Goal: Navigation & Orientation: Find specific page/section

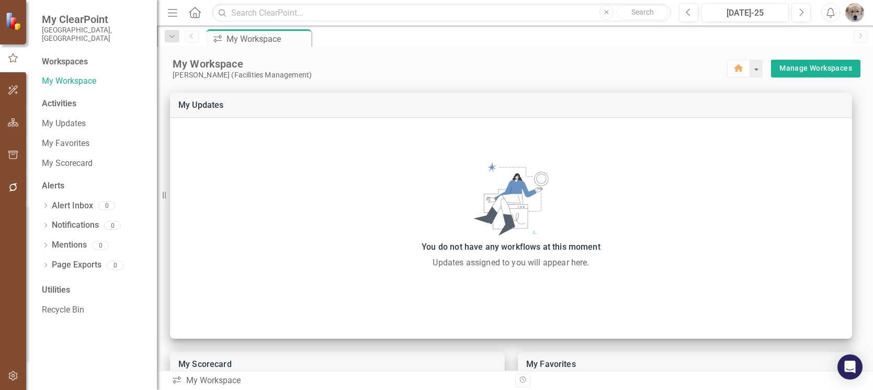
click at [67, 56] on div "Workspaces" at bounding box center [65, 62] width 46 height 12
click at [64, 138] on link "My Favorites" at bounding box center [94, 144] width 105 height 12
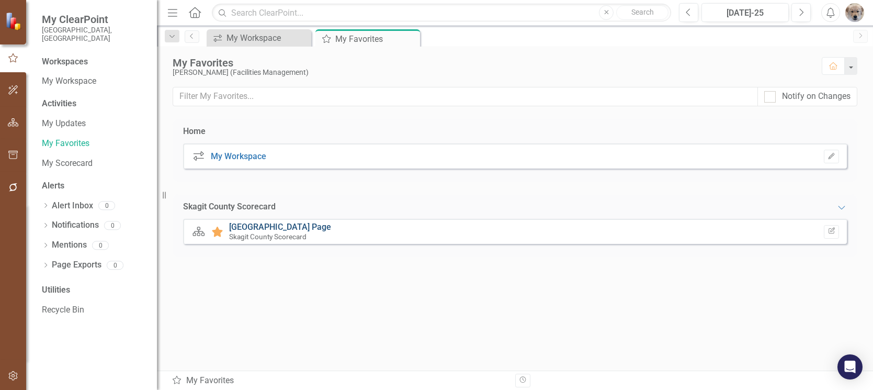
click at [274, 226] on link "[GEOGRAPHIC_DATA] Page" at bounding box center [280, 227] width 102 height 10
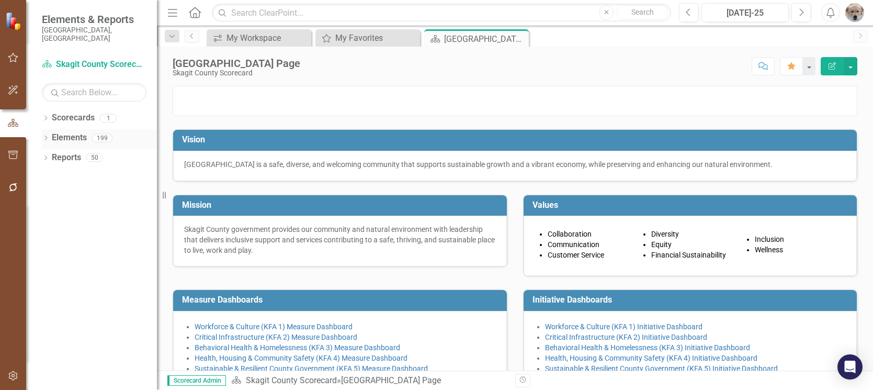
click at [47, 136] on icon "Dropdown" at bounding box center [45, 139] width 7 height 6
click at [52, 194] on div "Dropdown" at bounding box center [50, 198] width 7 height 9
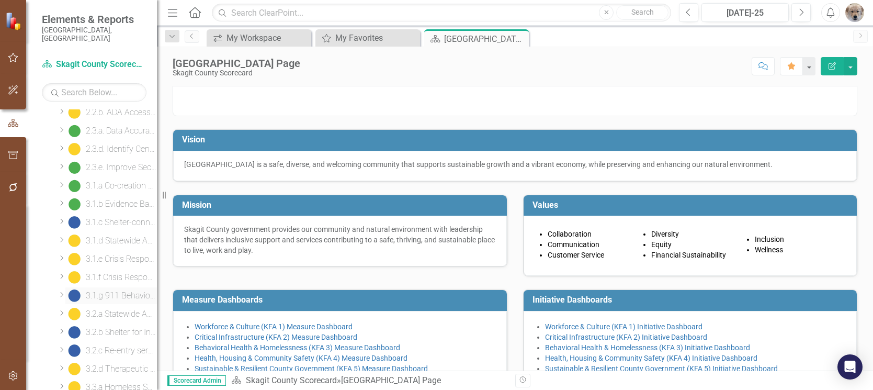
scroll to position [418, 0]
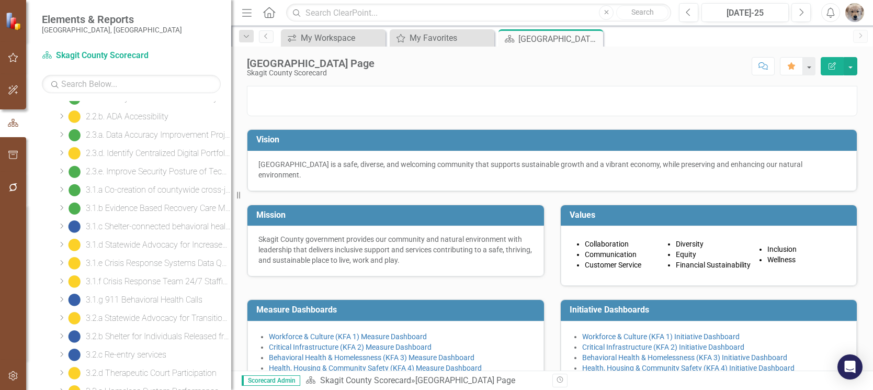
drag, startPoint x: 159, startPoint y: 171, endPoint x: 231, endPoint y: 173, distance: 71.6
click at [231, 173] on div "Resize" at bounding box center [235, 195] width 8 height 390
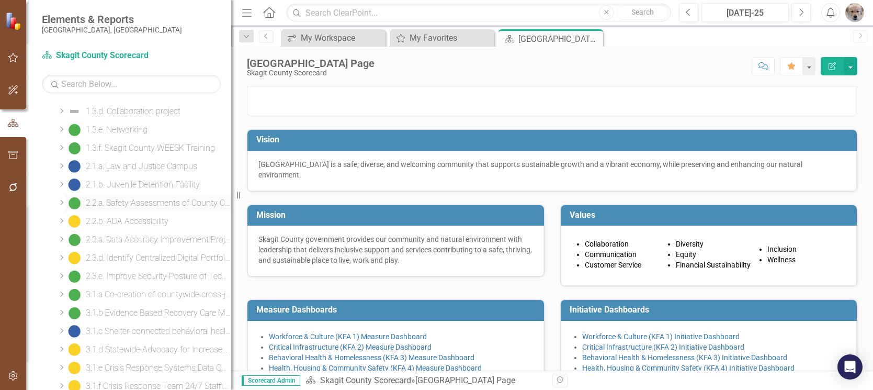
click at [125, 202] on div "2.2.a. Safety Assessments of County Campuses and Facilities" at bounding box center [158, 202] width 145 height 9
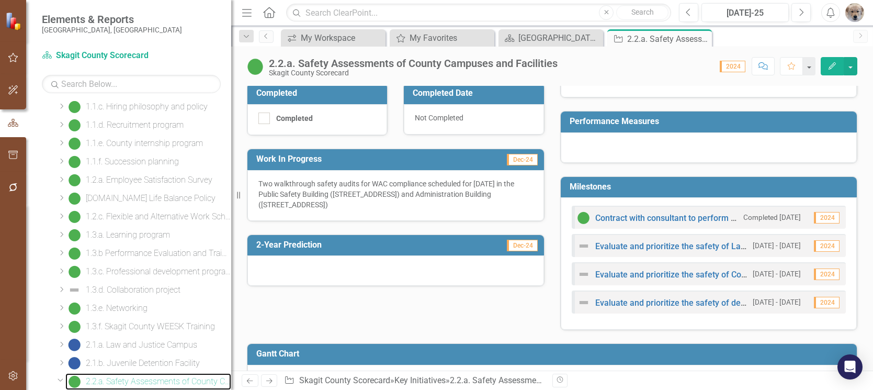
scroll to position [209, 0]
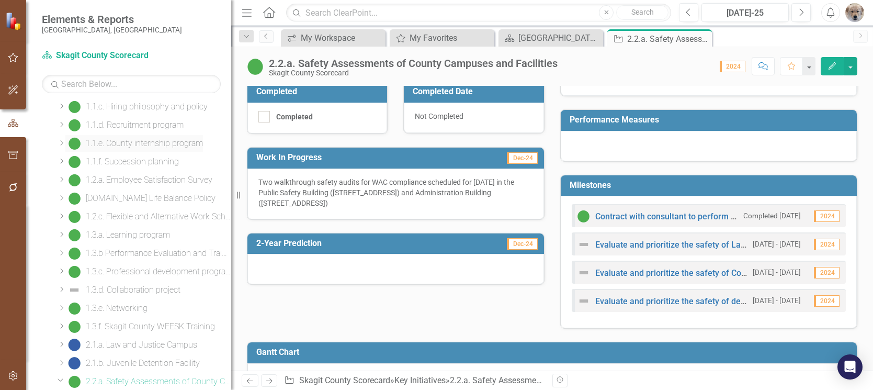
click at [143, 143] on div "1.1.e. County internship program" at bounding box center [144, 143] width 117 height 9
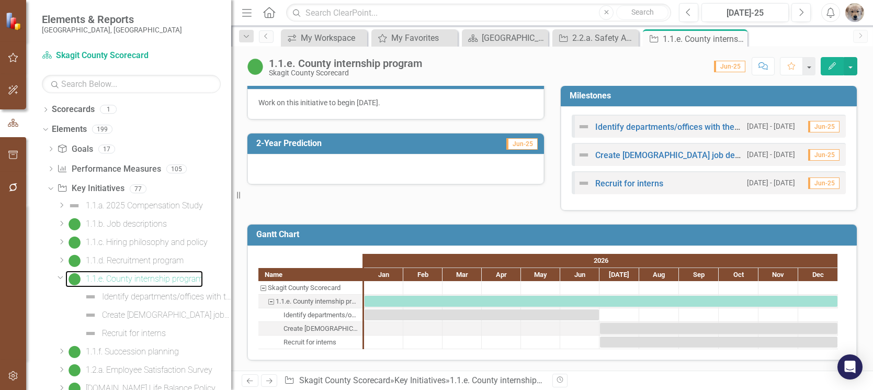
scroll to position [300, 0]
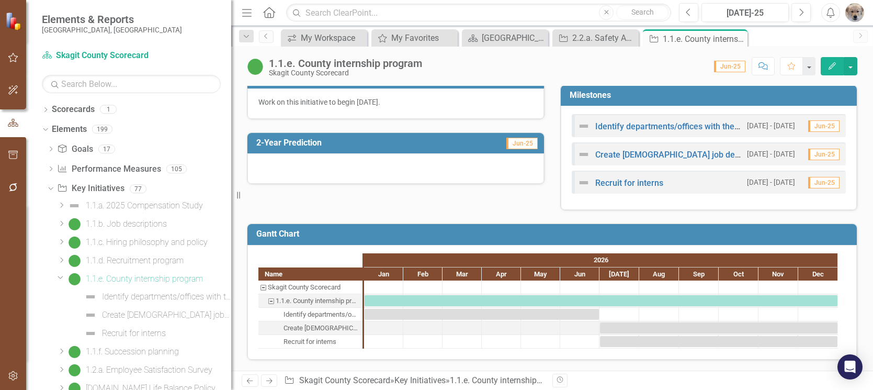
click at [61, 276] on icon "Dropdown" at bounding box center [61, 277] width 6 height 8
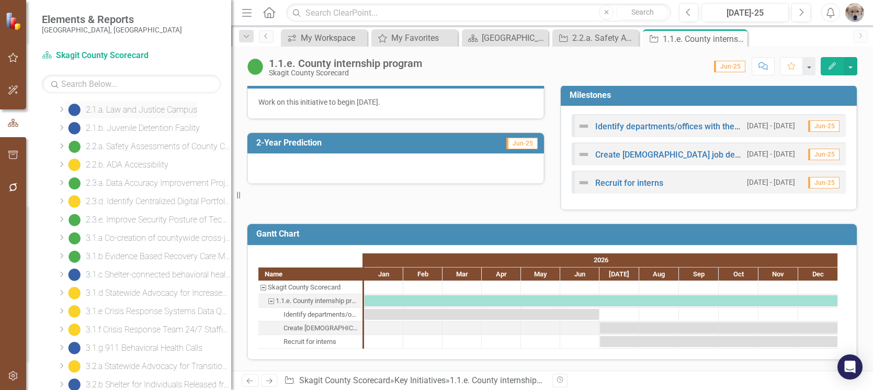
scroll to position [314, 0]
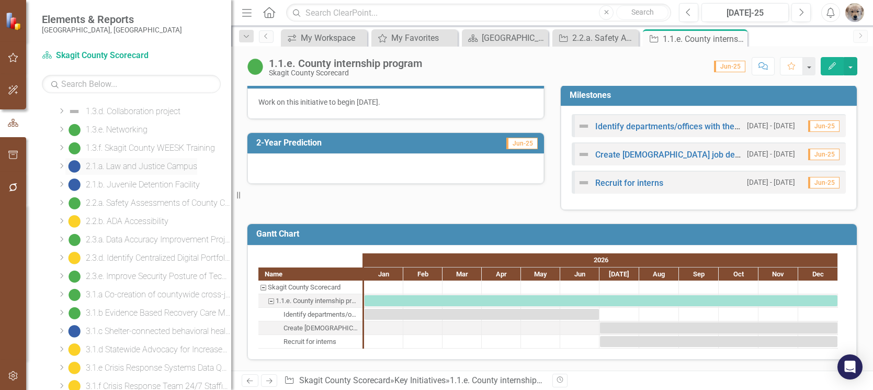
click at [125, 164] on div "2.1.a. Law and Justice Campus" at bounding box center [141, 166] width 111 height 9
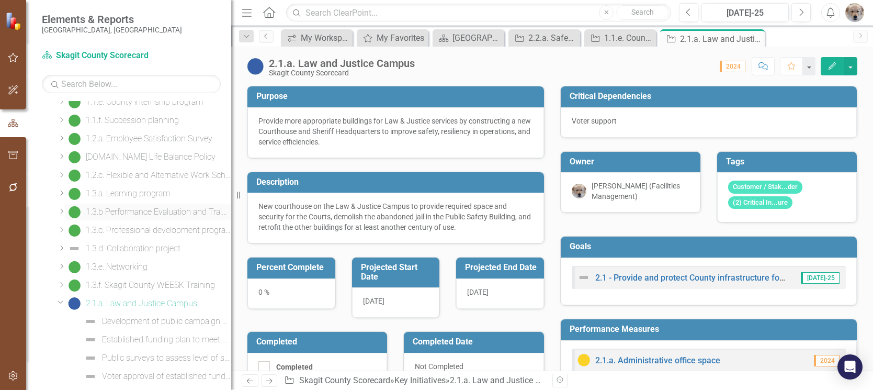
scroll to position [203, 0]
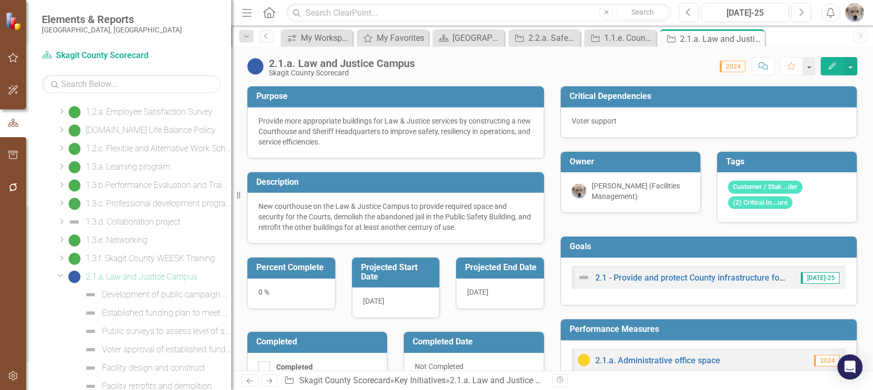
click at [830, 65] on icon "Edit" at bounding box center [831, 65] width 9 height 7
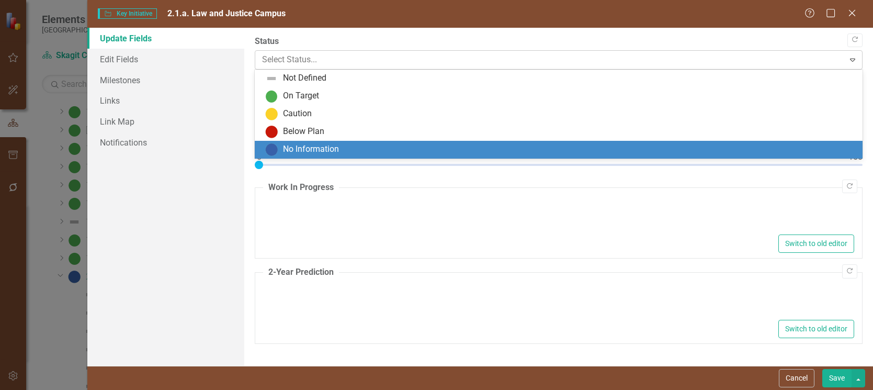
click at [328, 59] on div at bounding box center [549, 60] width 575 height 14
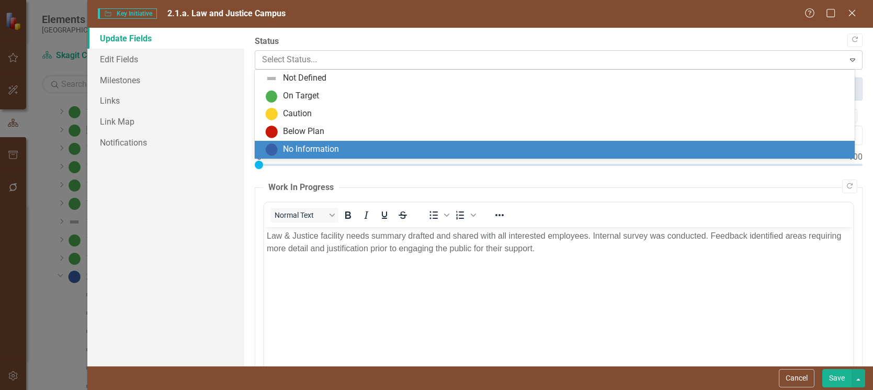
scroll to position [0, 0]
click at [177, 312] on div "Update Fields Edit Fields Milestones Links Link Map Notifications" at bounding box center [165, 197] width 157 height 338
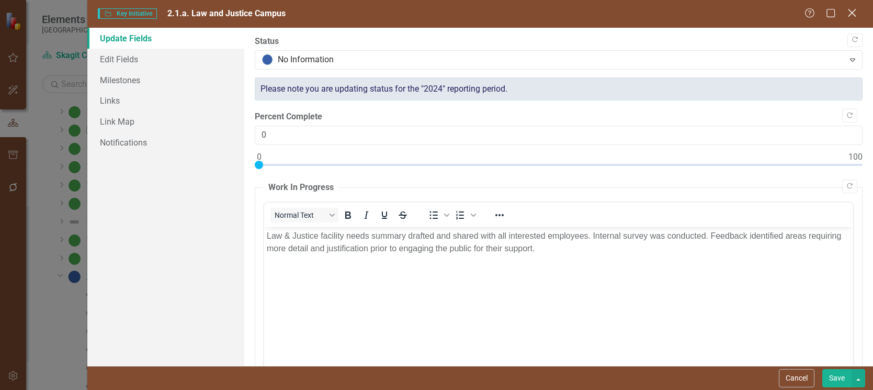
click at [850, 13] on icon "Close" at bounding box center [851, 13] width 13 height 10
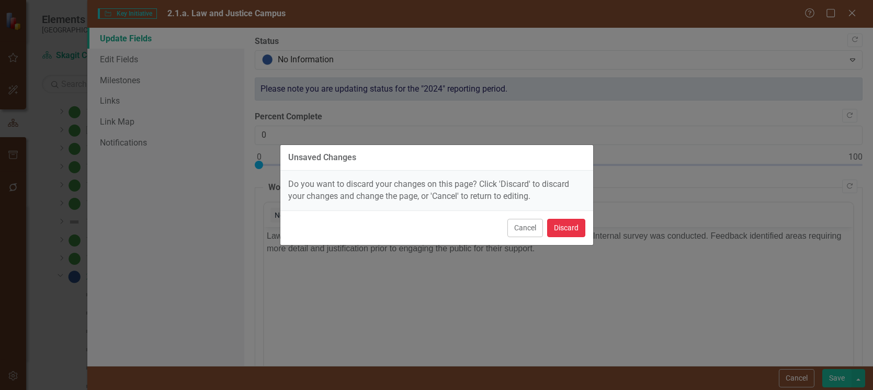
click at [566, 230] on button "Discard" at bounding box center [566, 228] width 38 height 18
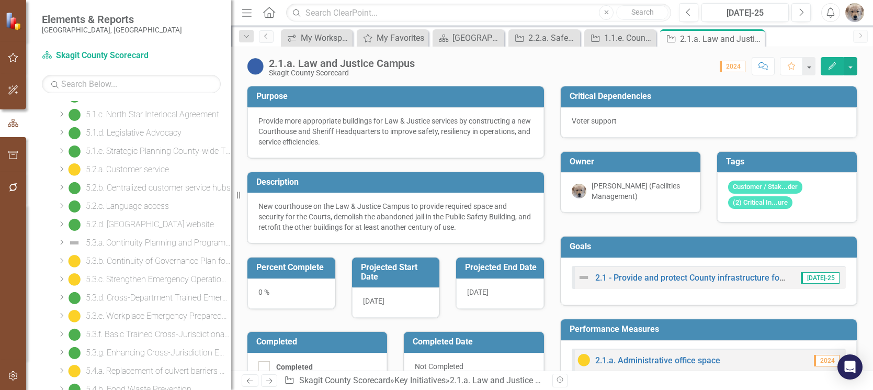
scroll to position [1348, 0]
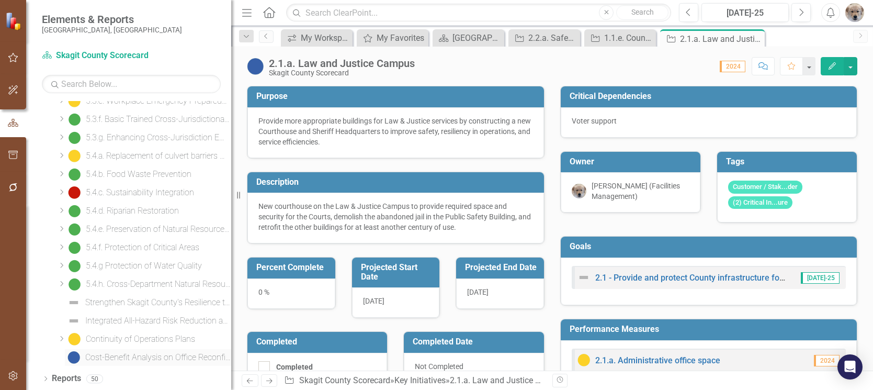
click at [137, 357] on div "Cost-Benefit Analysis on Office Reconfigurations" at bounding box center [158, 356] width 146 height 9
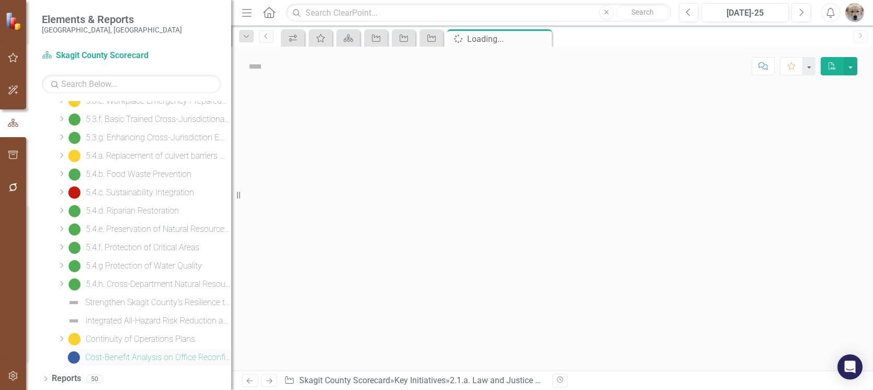
scroll to position [1324, 0]
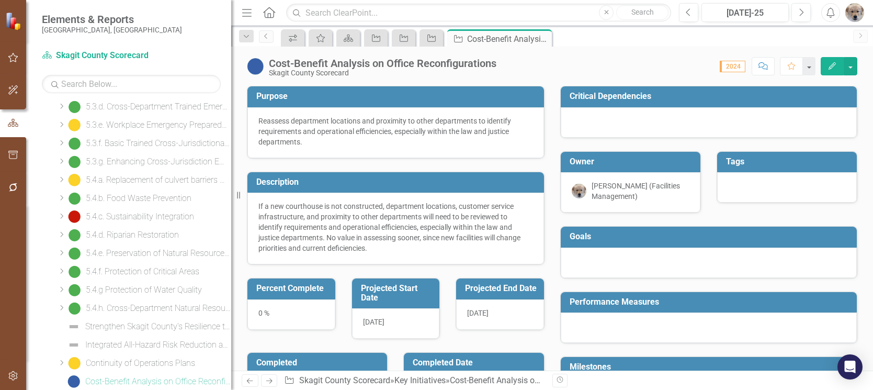
click at [831, 65] on icon "button" at bounding box center [831, 65] width 7 height 7
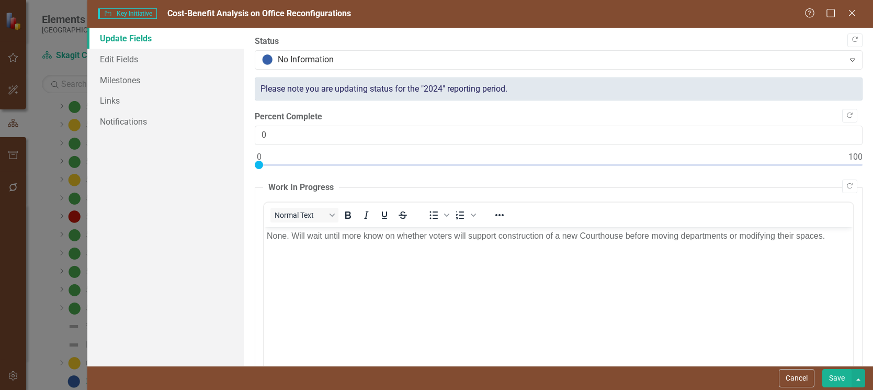
scroll to position [0, 0]
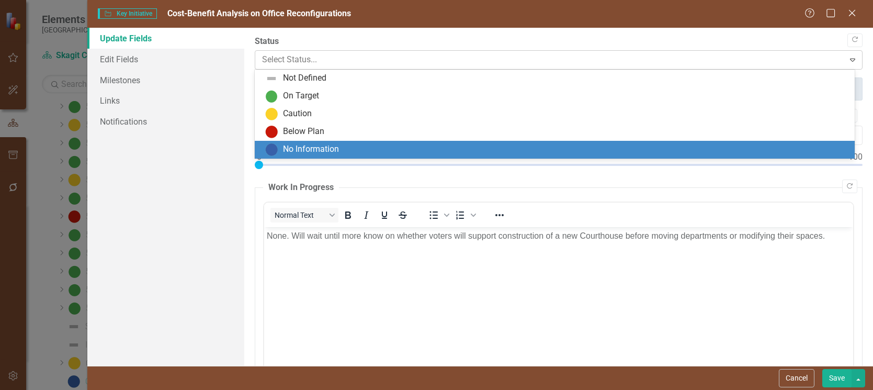
click at [331, 59] on div at bounding box center [549, 60] width 575 height 14
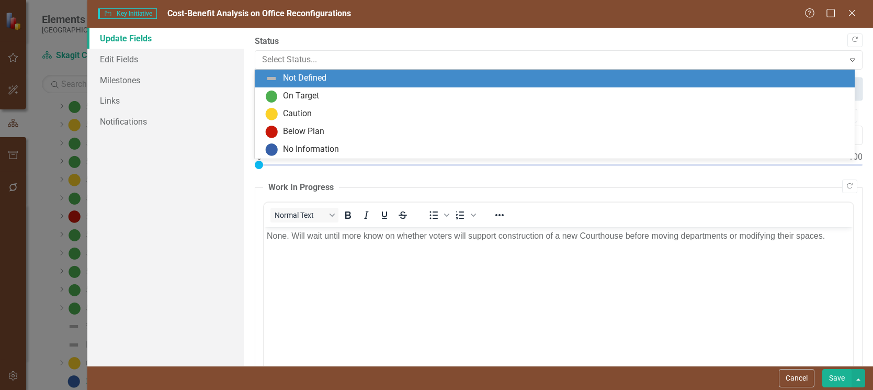
click at [307, 78] on div "Not Defined" at bounding box center [304, 78] width 43 height 12
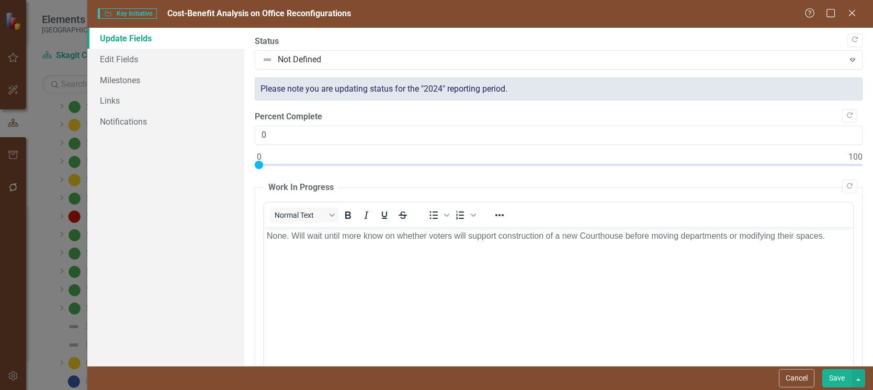
drag, startPoint x: 831, startPoint y: 378, endPoint x: 378, endPoint y: 54, distance: 556.5
click at [831, 378] on button "Save" at bounding box center [836, 378] width 29 height 18
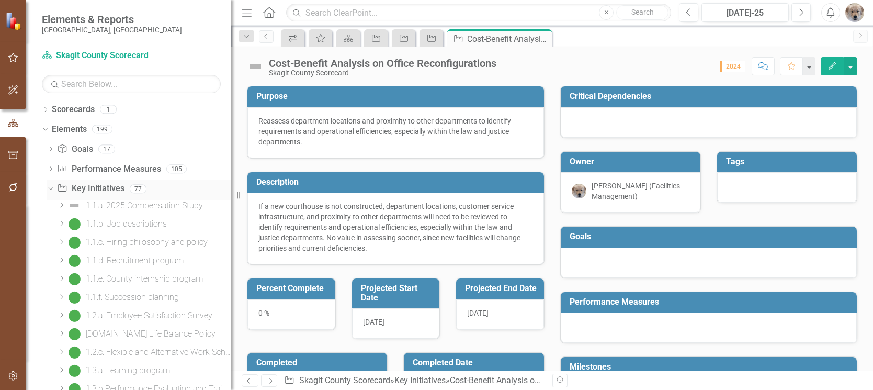
click at [51, 188] on icon "Dropdown" at bounding box center [50, 188] width 6 height 7
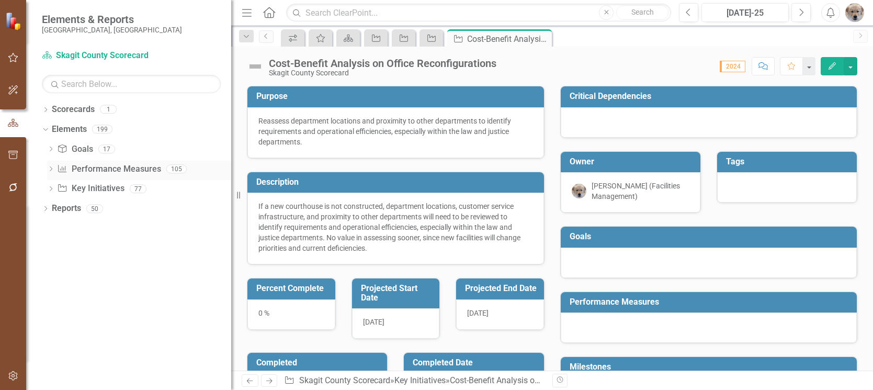
click at [49, 168] on icon "Dropdown" at bounding box center [50, 170] width 7 height 6
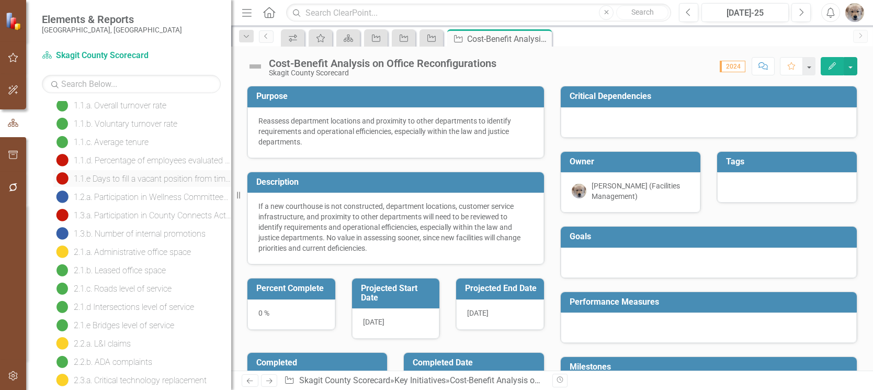
scroll to position [157, 0]
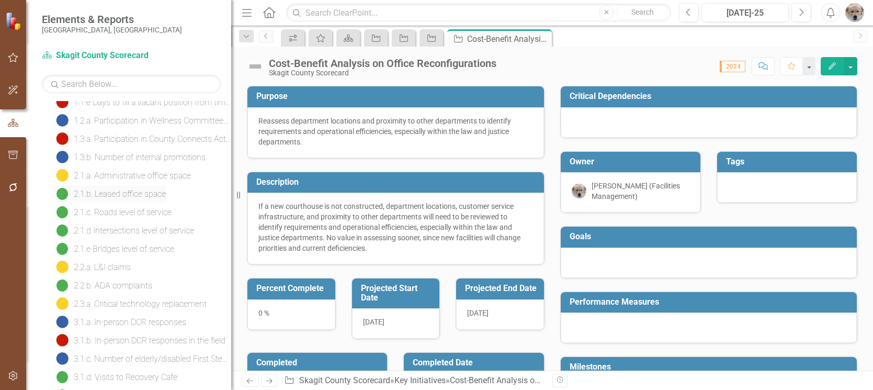
click at [113, 192] on div "2.1.b. Leased office space" at bounding box center [120, 193] width 92 height 9
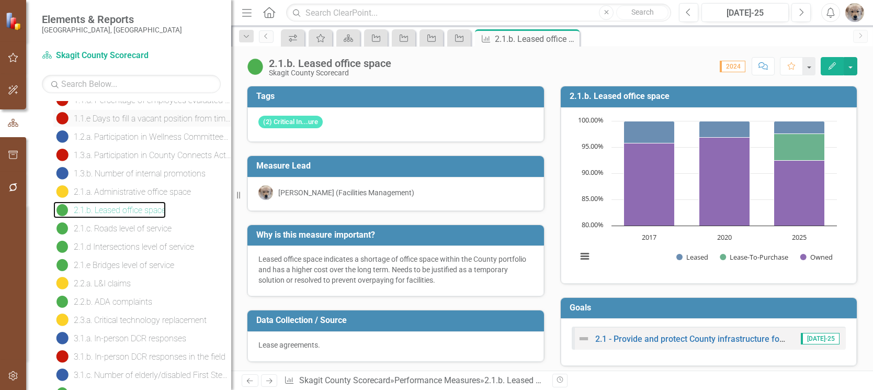
scroll to position [157, 0]
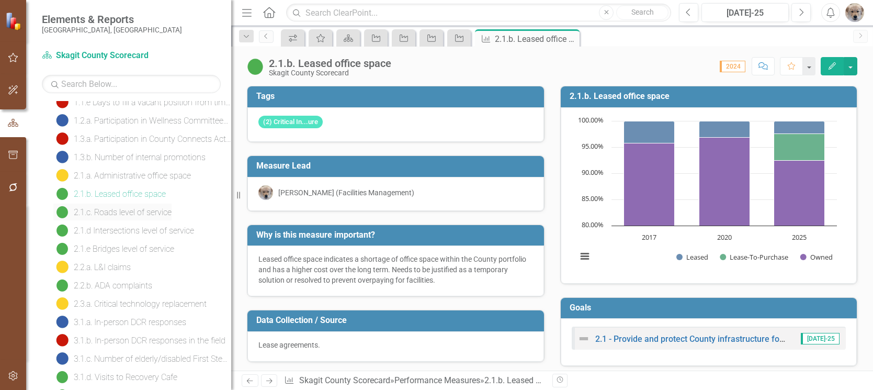
click at [112, 211] on div "2.1.c. Roads level of service" at bounding box center [123, 212] width 98 height 9
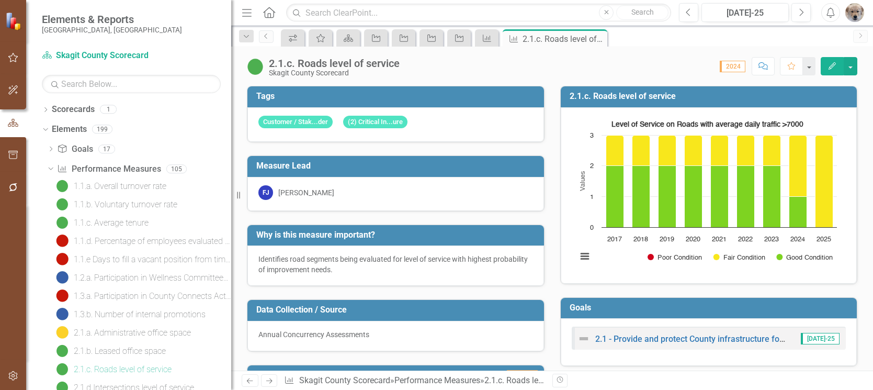
click at [831, 65] on icon "button" at bounding box center [831, 65] width 7 height 7
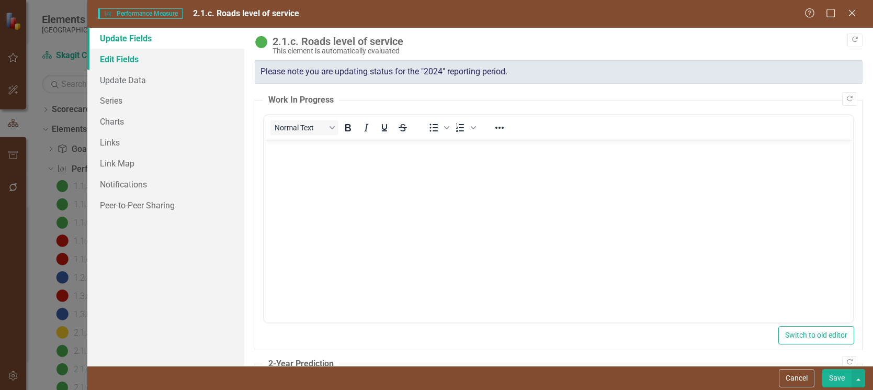
click at [113, 57] on link "Edit Fields" at bounding box center [165, 59] width 157 height 21
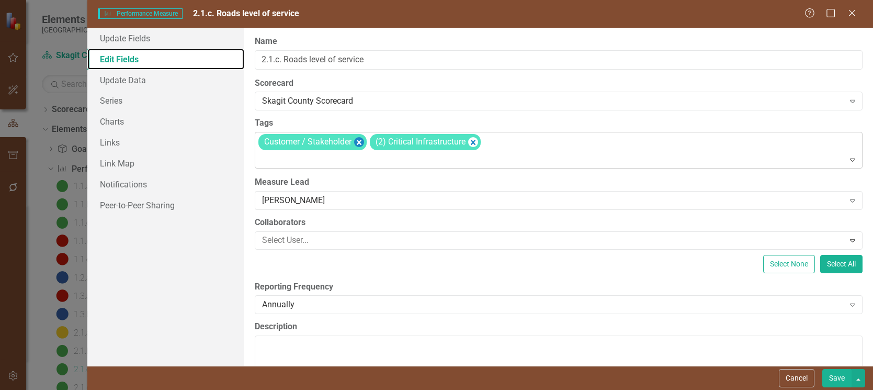
click at [359, 140] on icon "Remove [object Object]" at bounding box center [359, 142] width 5 height 5
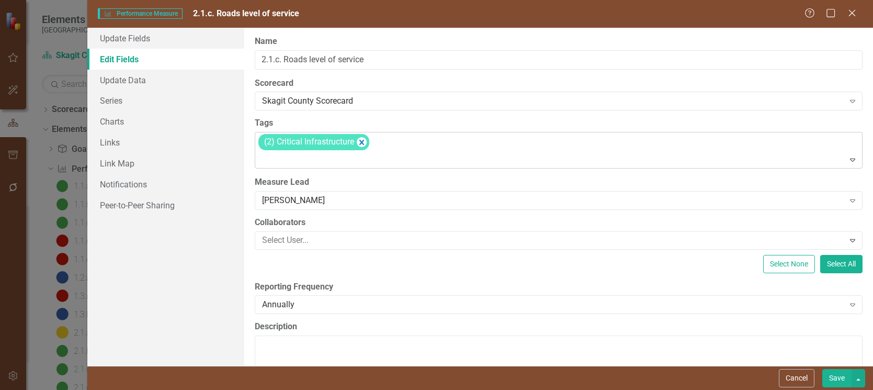
click at [835, 378] on button "Save" at bounding box center [836, 378] width 29 height 18
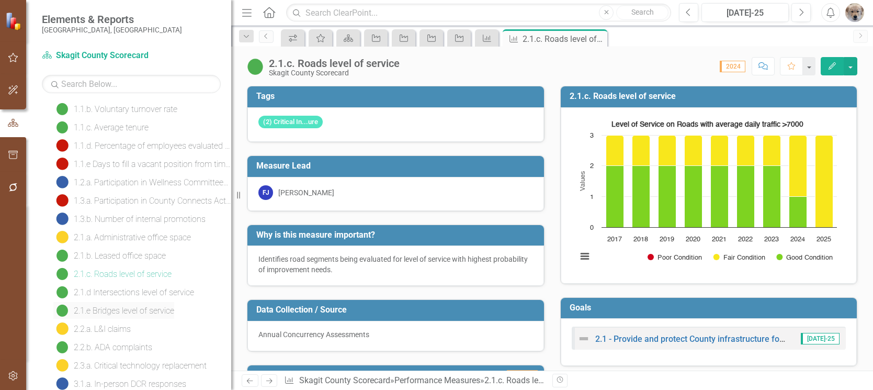
scroll to position [105, 0]
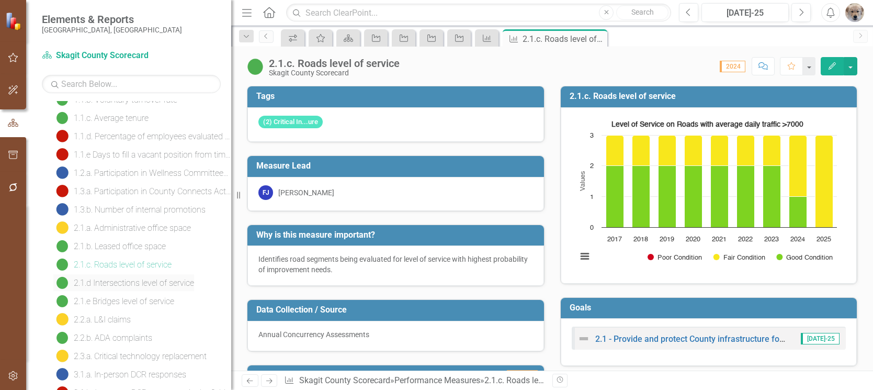
click at [109, 283] on div "2.1.d Intersections level of service" at bounding box center [134, 282] width 120 height 9
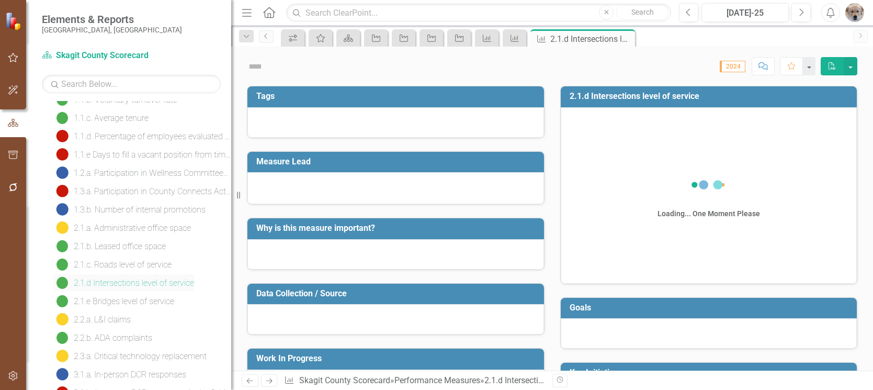
scroll to position [6, 0]
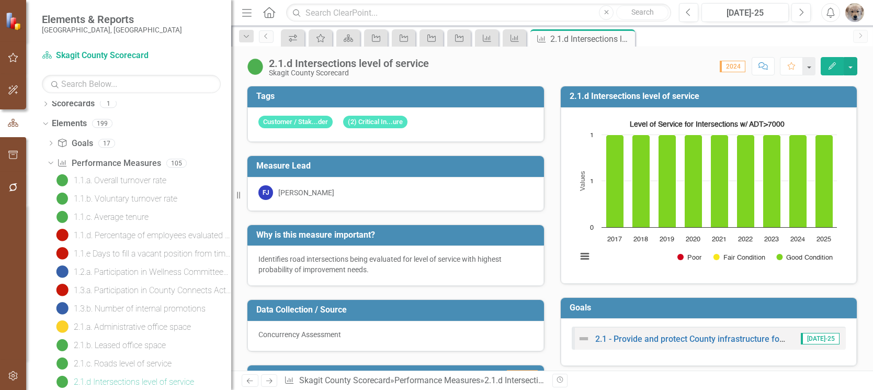
click at [830, 66] on icon "button" at bounding box center [831, 65] width 7 height 7
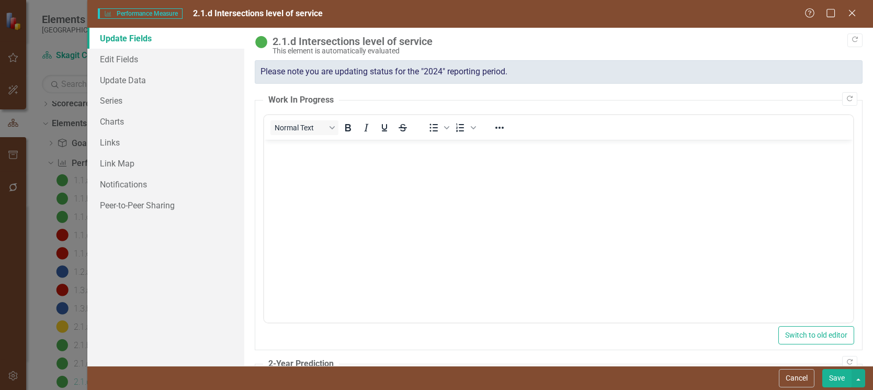
scroll to position [0, 0]
click at [108, 57] on link "Edit Fields" at bounding box center [165, 59] width 157 height 21
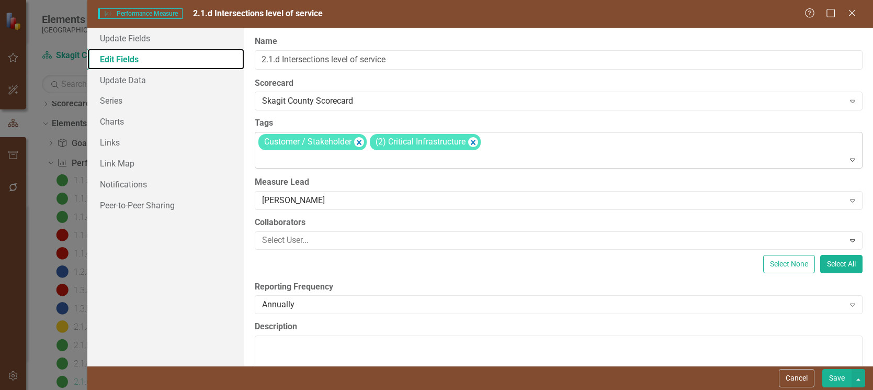
click at [357, 140] on icon "Remove [object Object]" at bounding box center [359, 141] width 10 height 13
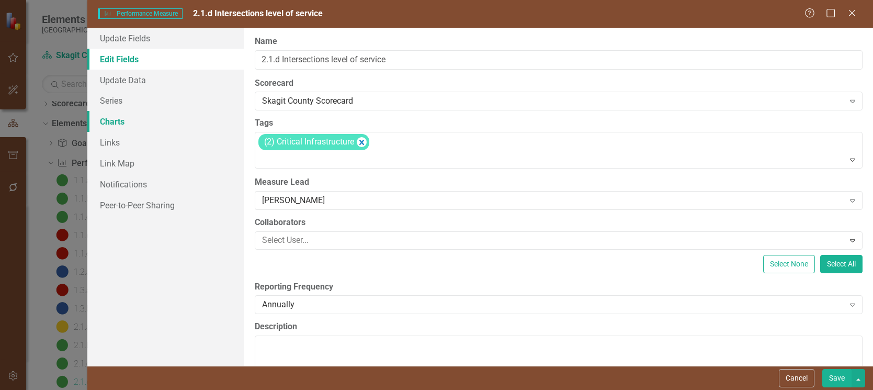
click at [111, 121] on link "Charts" at bounding box center [165, 121] width 157 height 21
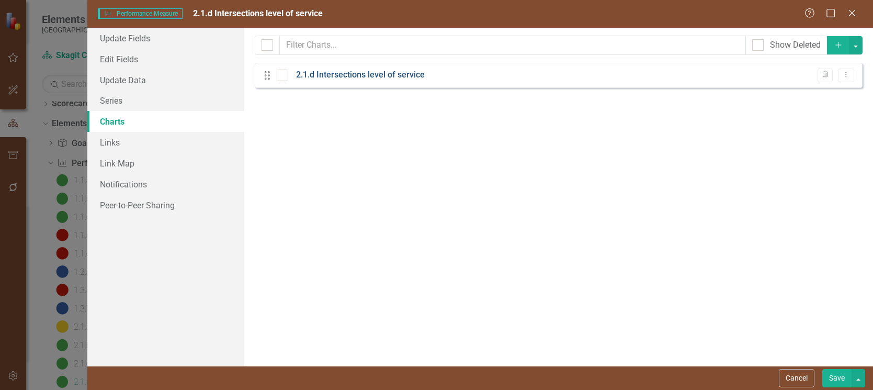
click at [362, 74] on link "2.1.d Intersections level of service" at bounding box center [360, 75] width 129 height 12
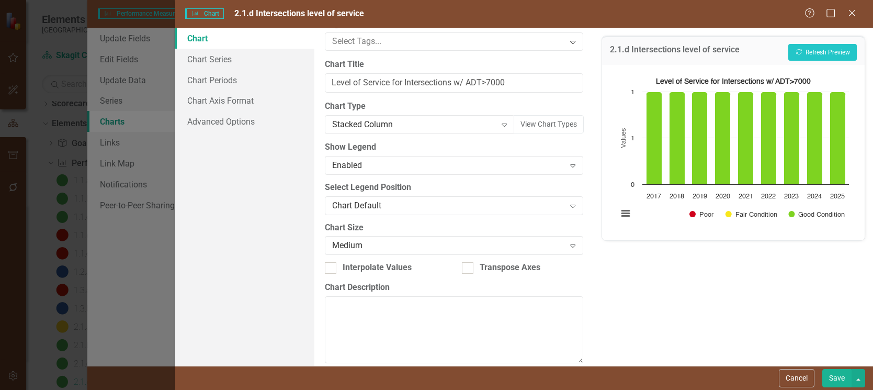
scroll to position [72, 0]
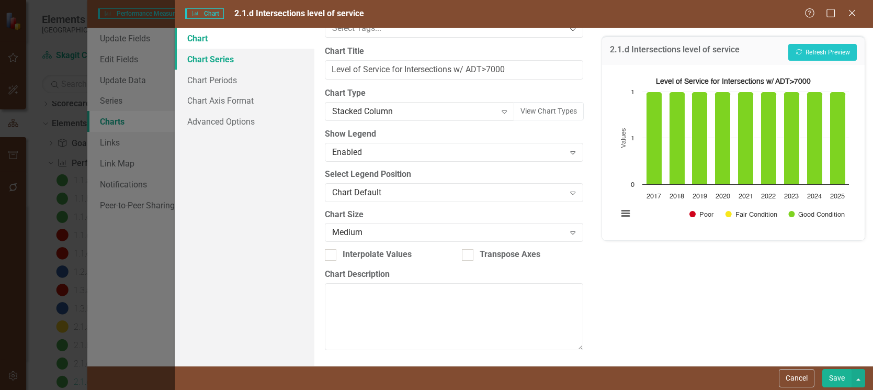
click at [202, 60] on link "Chart Series" at bounding box center [245, 59] width 140 height 21
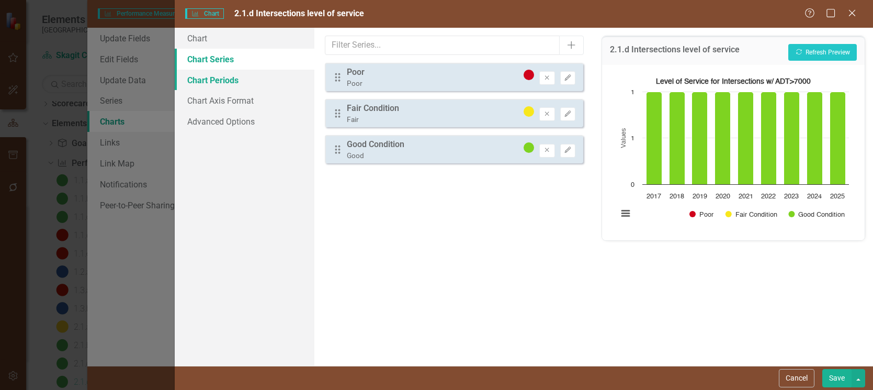
click at [213, 76] on link "Chart Periods" at bounding box center [245, 80] width 140 height 21
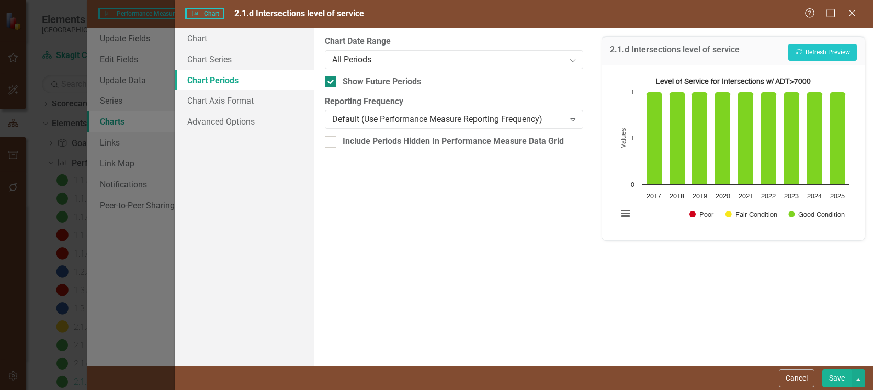
click at [331, 82] on input "Show Future Periods" at bounding box center [328, 79] width 7 height 7
click at [331, 82] on div at bounding box center [331, 82] width 12 height 12
click at [331, 82] on input "Show Future Periods" at bounding box center [328, 79] width 7 height 7
checkbox input "true"
click at [217, 98] on link "Chart Axis Format" at bounding box center [245, 100] width 140 height 21
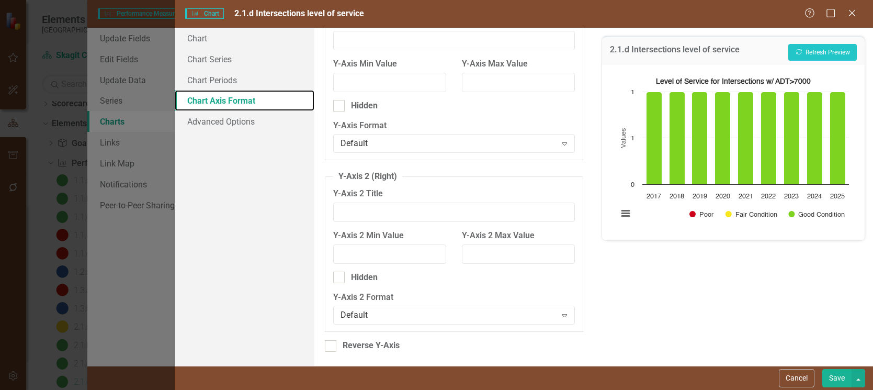
scroll to position [82, 0]
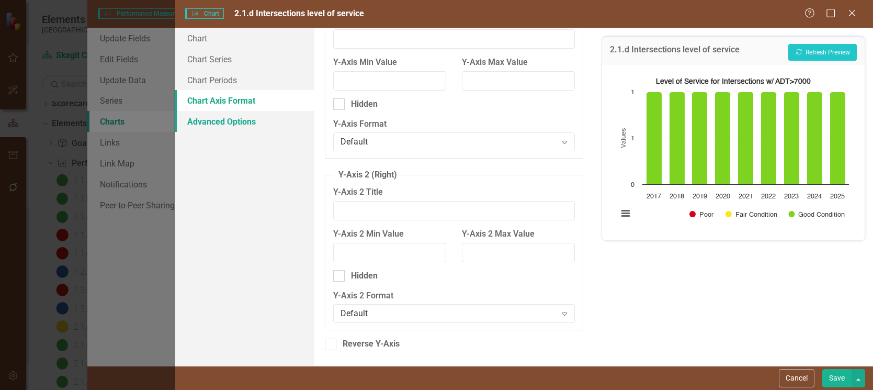
click at [235, 122] on link "Advanced Options" at bounding box center [245, 121] width 140 height 21
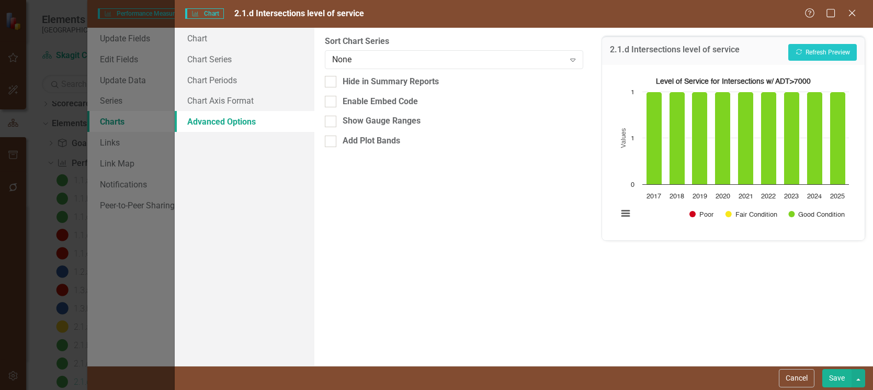
click at [837, 377] on button "Save" at bounding box center [836, 378] width 29 height 18
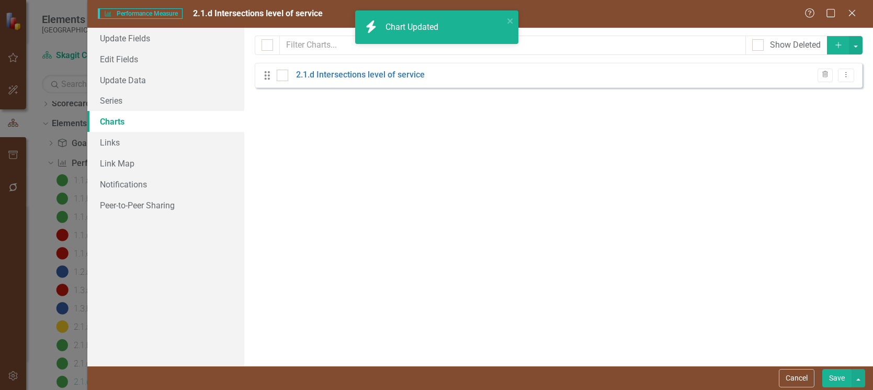
click at [833, 378] on button "Save" at bounding box center [836, 378] width 29 height 18
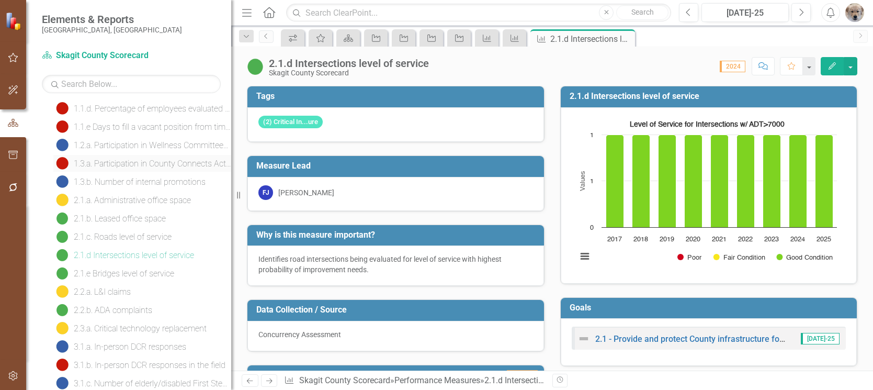
scroll to position [163, 0]
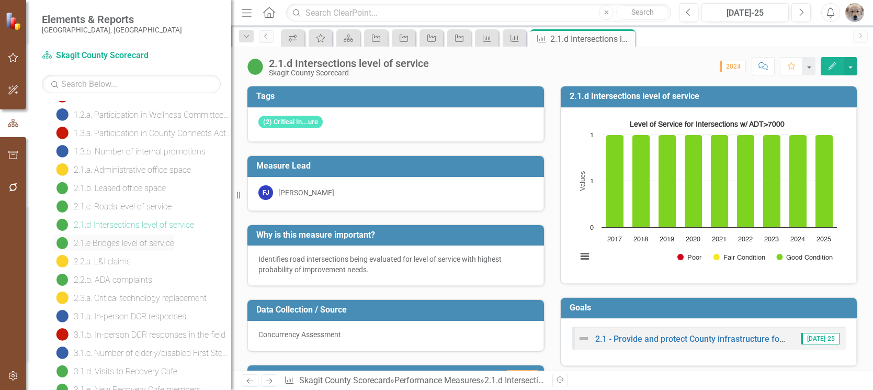
click at [126, 241] on div "2.1.e Bridges level of service" at bounding box center [124, 242] width 100 height 9
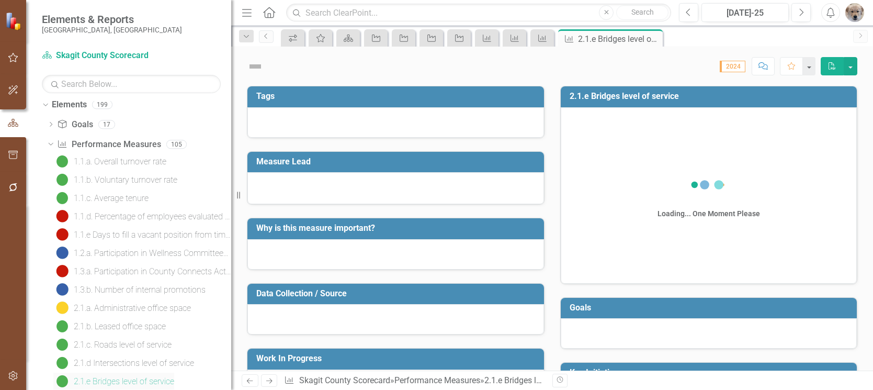
scroll to position [24, 0]
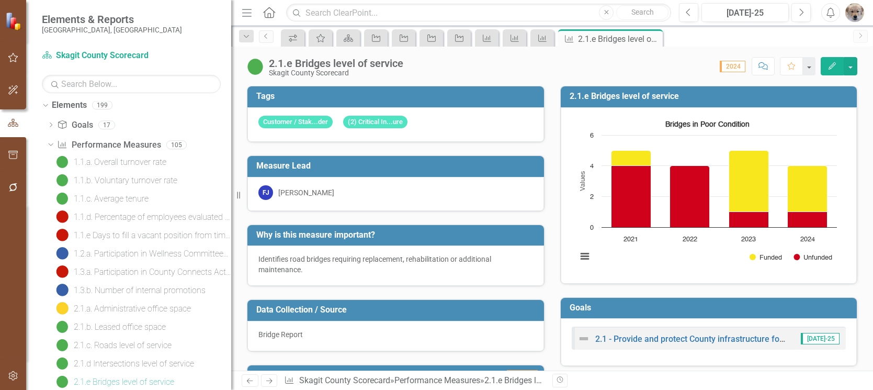
click at [831, 61] on button "Edit" at bounding box center [831, 66] width 23 height 18
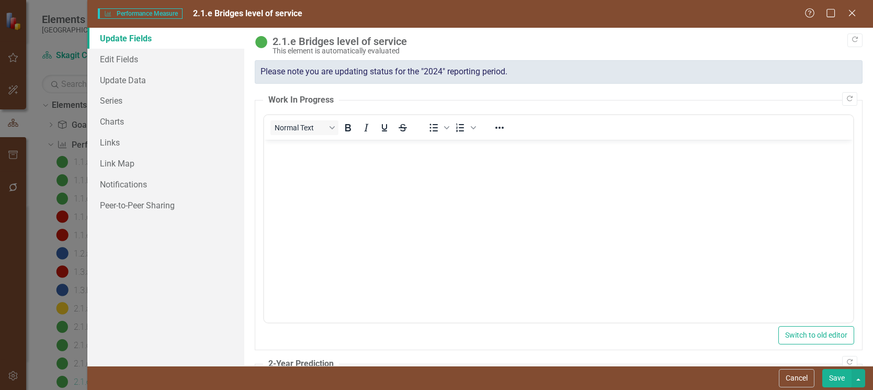
scroll to position [0, 0]
click at [121, 58] on link "Edit Fields" at bounding box center [165, 59] width 157 height 21
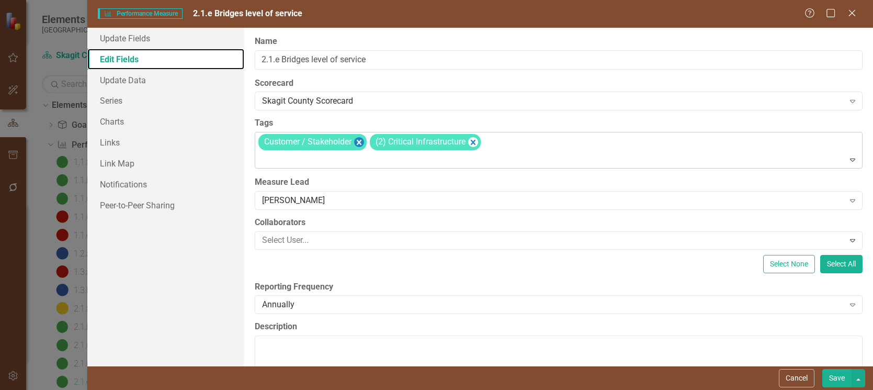
click at [359, 140] on icon "Remove [object Object]" at bounding box center [359, 141] width 10 height 13
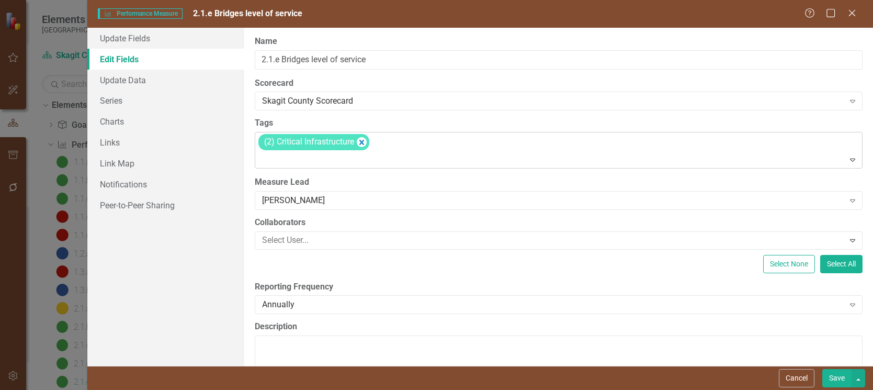
click at [837, 375] on button "Save" at bounding box center [836, 378] width 29 height 18
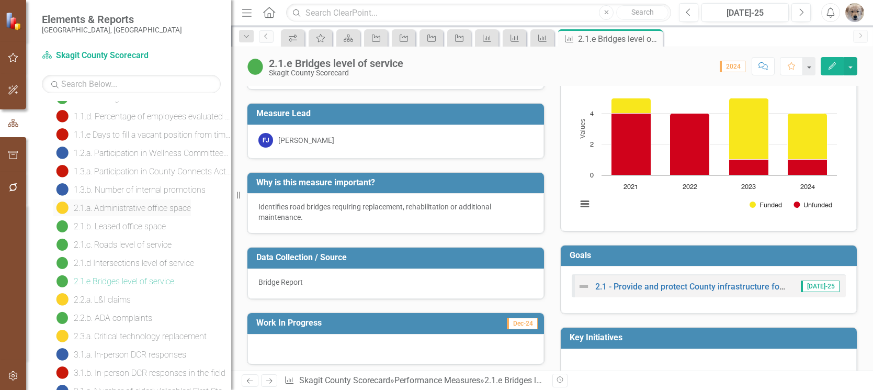
scroll to position [129, 0]
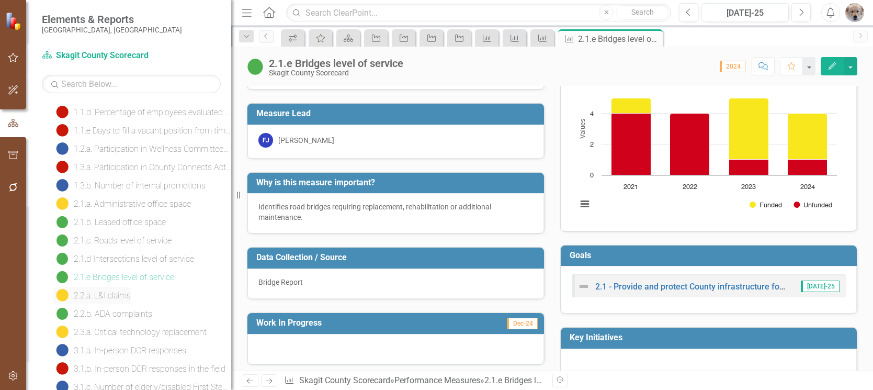
click at [116, 295] on div "2.2.a. L&I claims" at bounding box center [102, 295] width 57 height 9
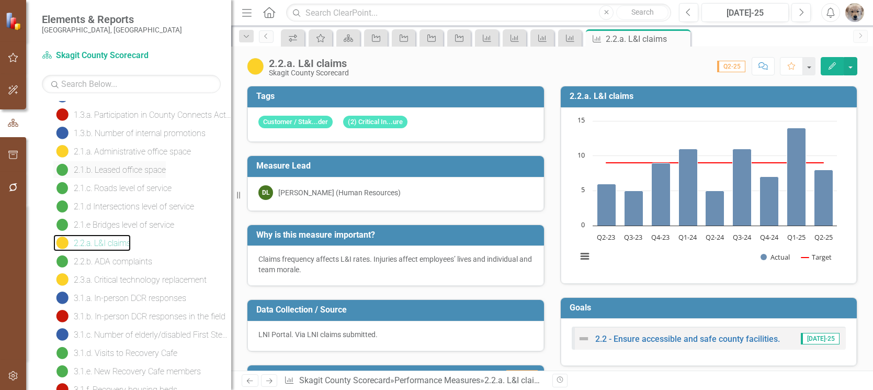
scroll to position [199, 0]
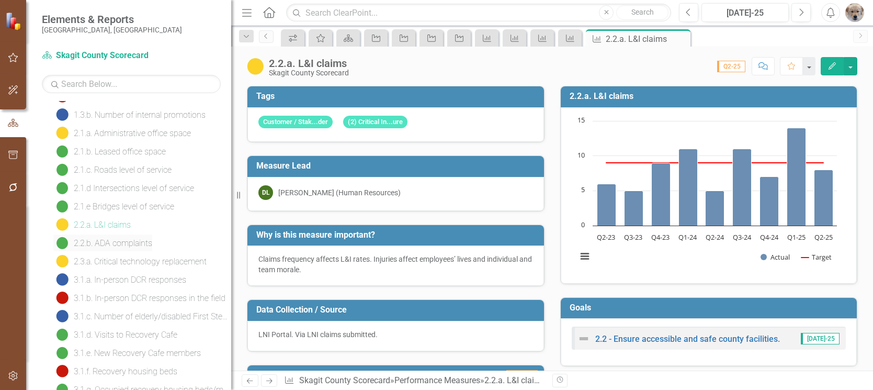
click at [120, 242] on div "2.2.b. ADA complaints" at bounding box center [113, 242] width 78 height 9
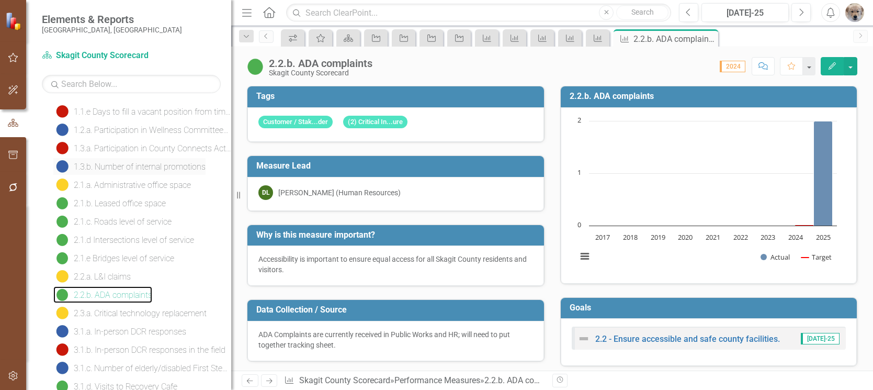
scroll to position [165, 0]
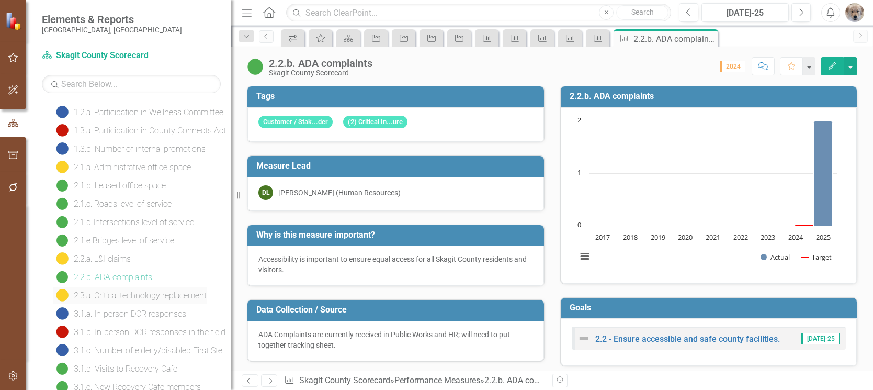
click at [121, 294] on div "2.3.a. Critical technology replacement" at bounding box center [140, 295] width 133 height 9
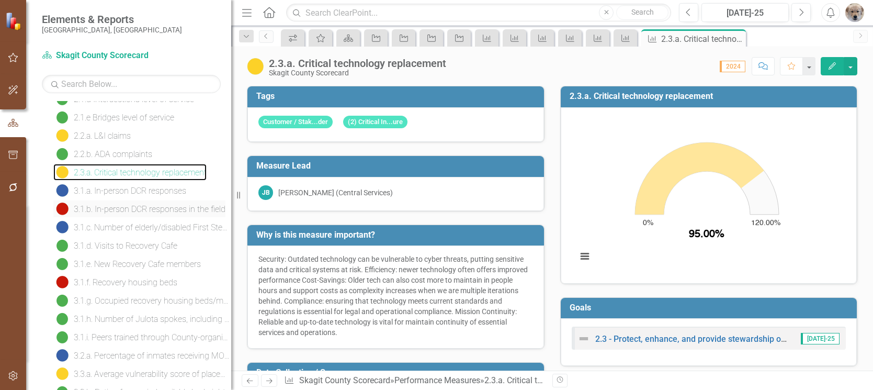
scroll to position [340, 0]
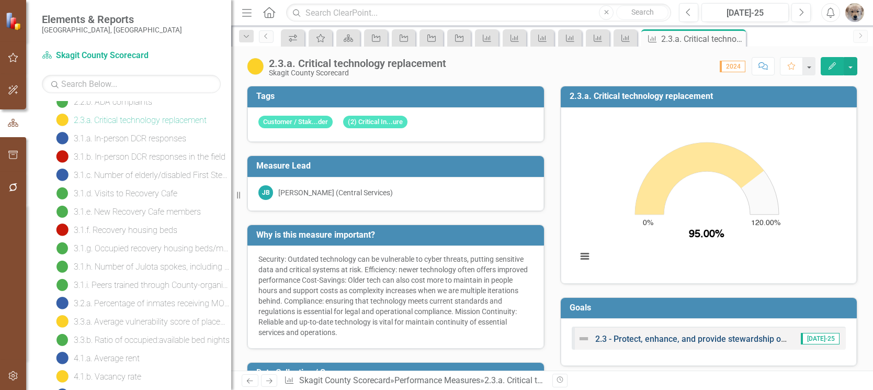
click at [661, 337] on link "2.3 - Protect, enhance, and provide stewardship of our information technology a…" at bounding box center [756, 339] width 322 height 10
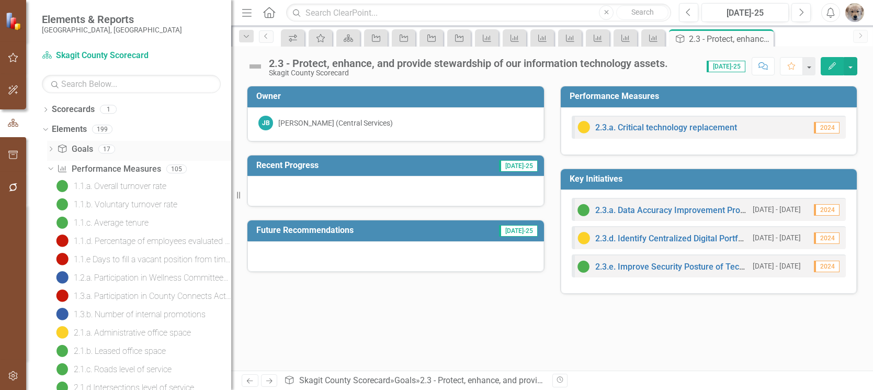
click at [52, 152] on icon "Dropdown" at bounding box center [50, 150] width 7 height 6
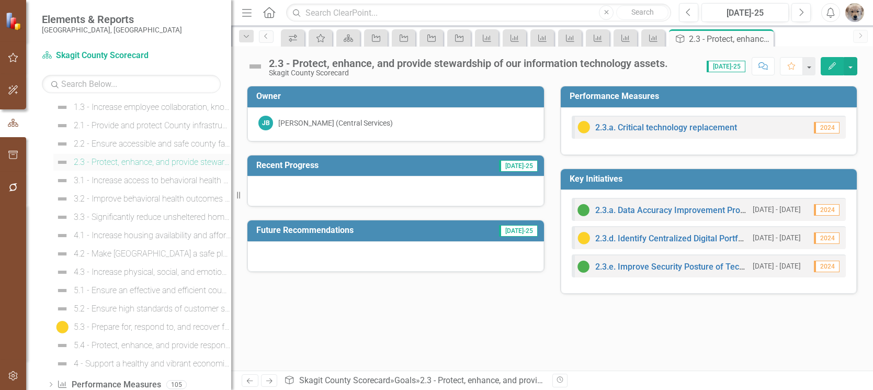
scroll to position [37, 0]
click at [129, 183] on div "2.1 - Provide and protect County infrastructure for to support resiliency, sust…" at bounding box center [152, 184] width 157 height 9
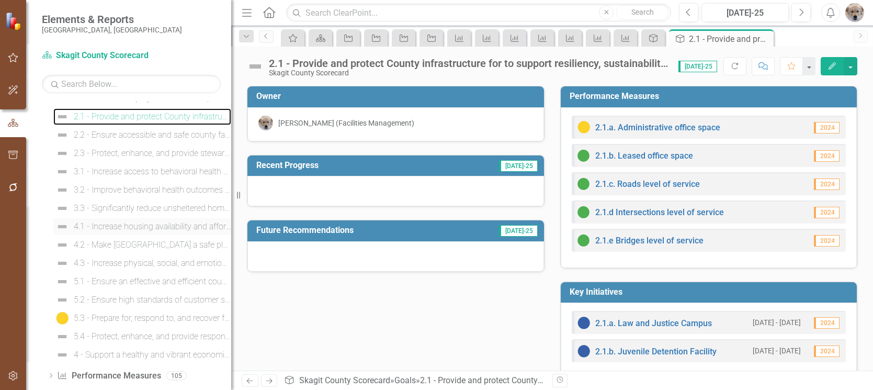
scroll to position [52, 0]
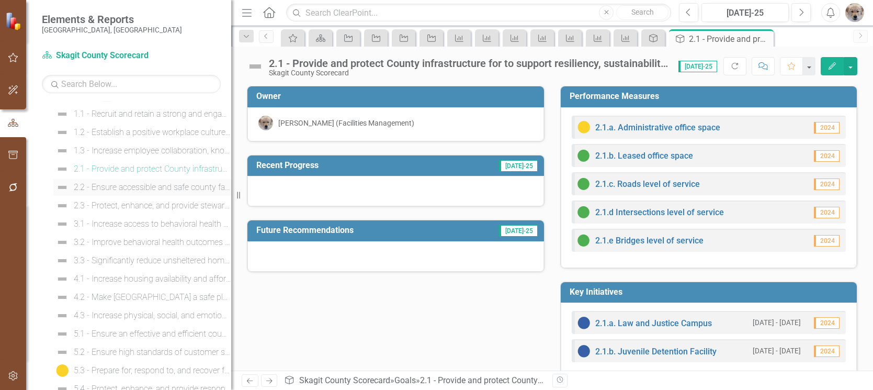
click at [122, 187] on div "2.2 - Ensure accessible and safe county facilities." at bounding box center [152, 186] width 157 height 9
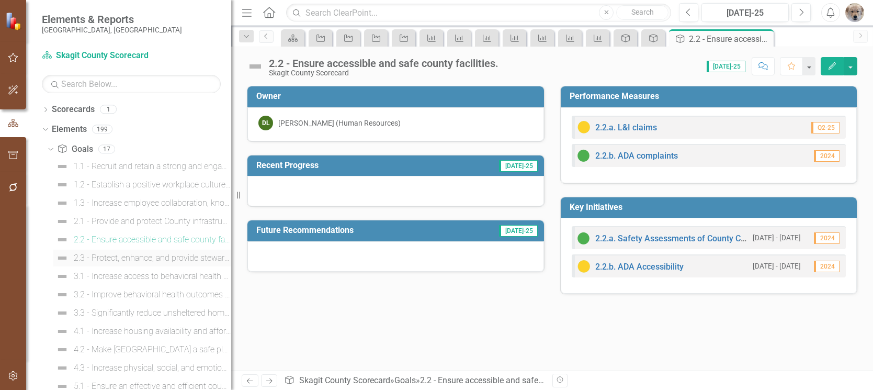
click at [133, 257] on div "2.3 - Protect, enhance, and provide stewardship of our information technology a…" at bounding box center [152, 257] width 157 height 9
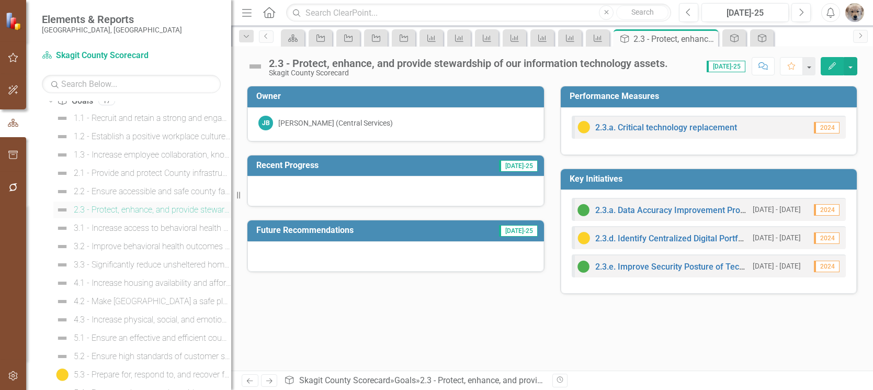
scroll to position [141, 0]
